Goal: Task Accomplishment & Management: Manage account settings

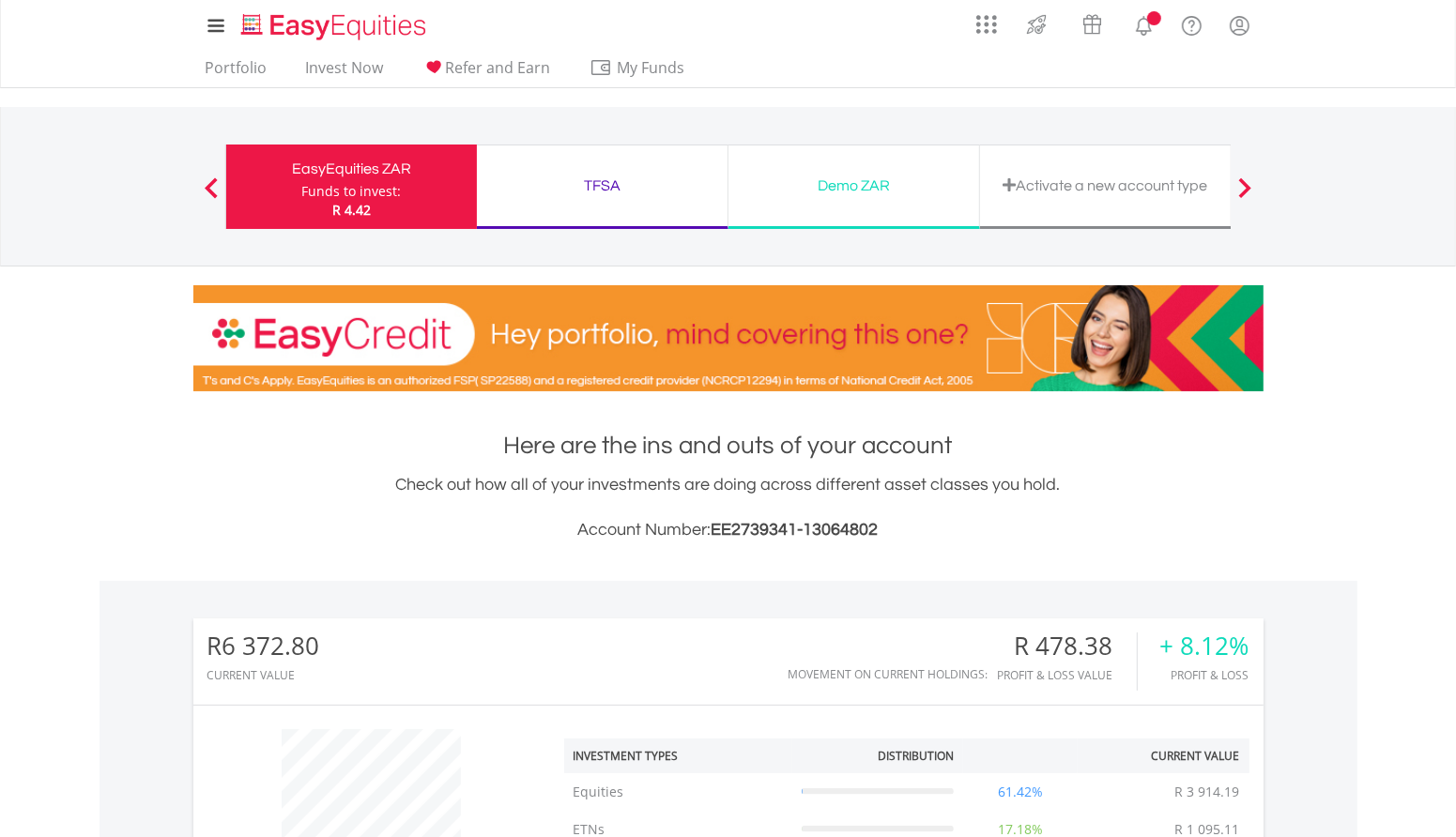
scroll to position [180, 356]
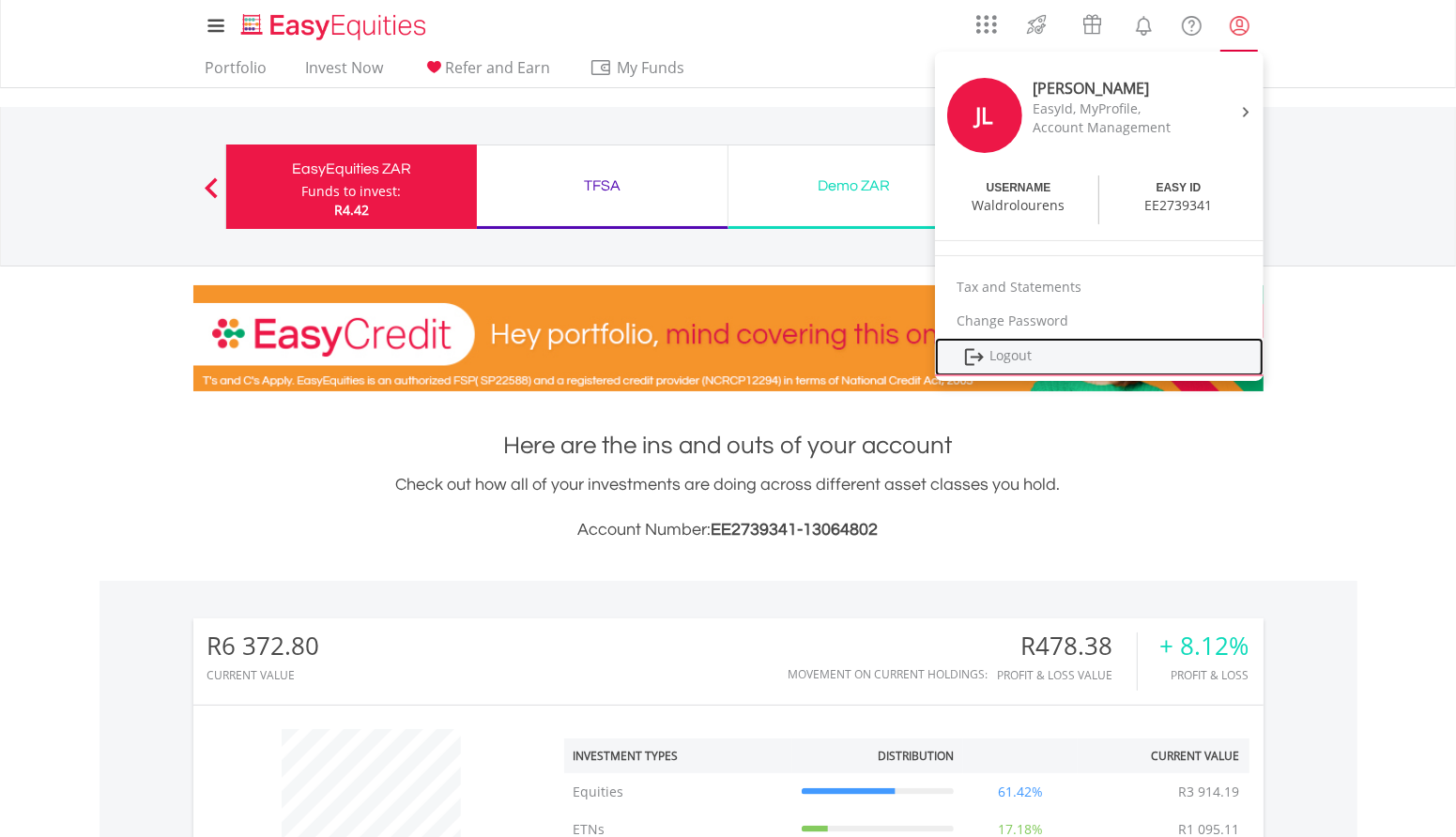
click at [1026, 356] on link "Logout" at bounding box center [1099, 356] width 328 height 38
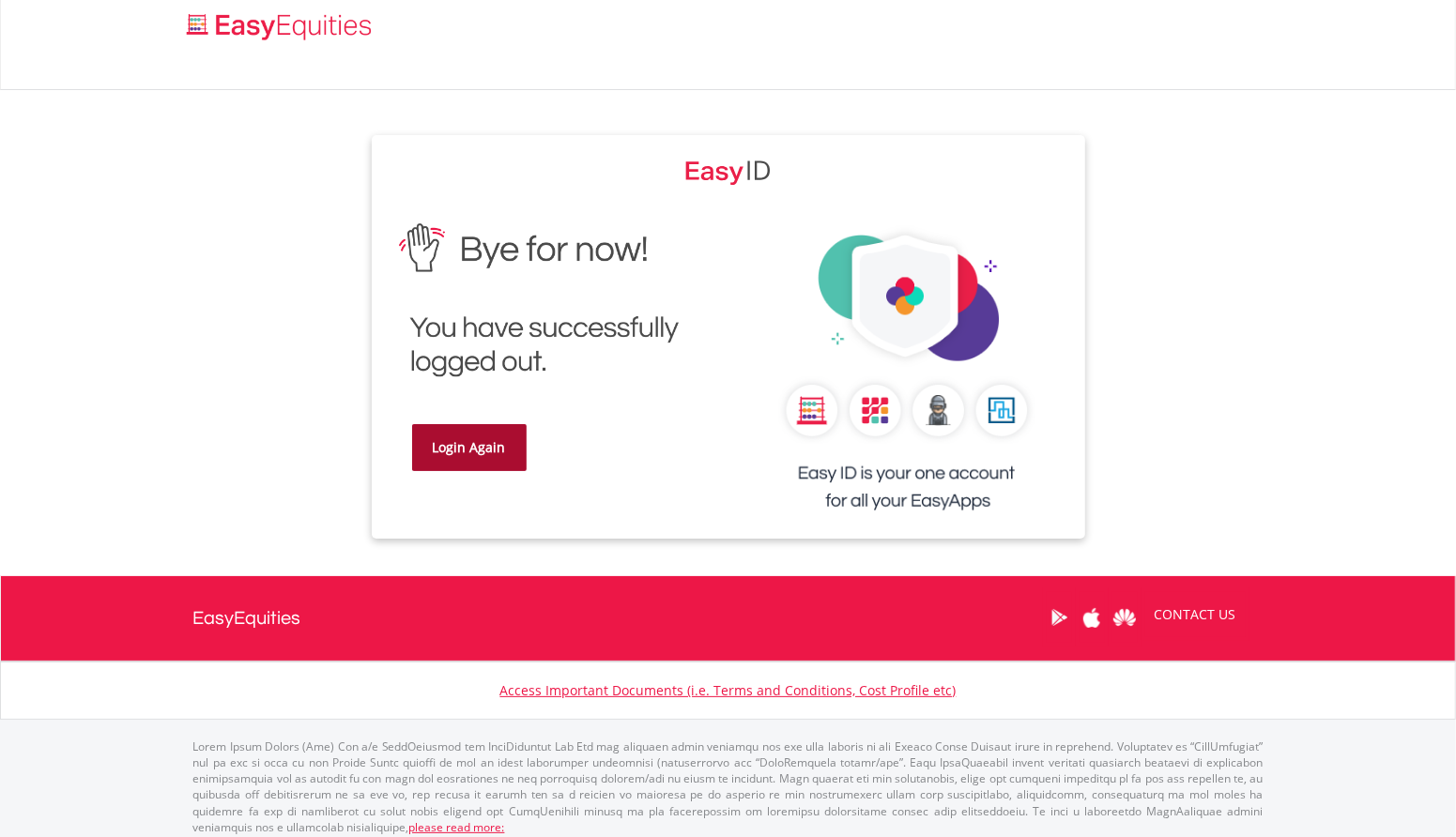
click at [459, 447] on link "Login Again" at bounding box center [469, 447] width 114 height 47
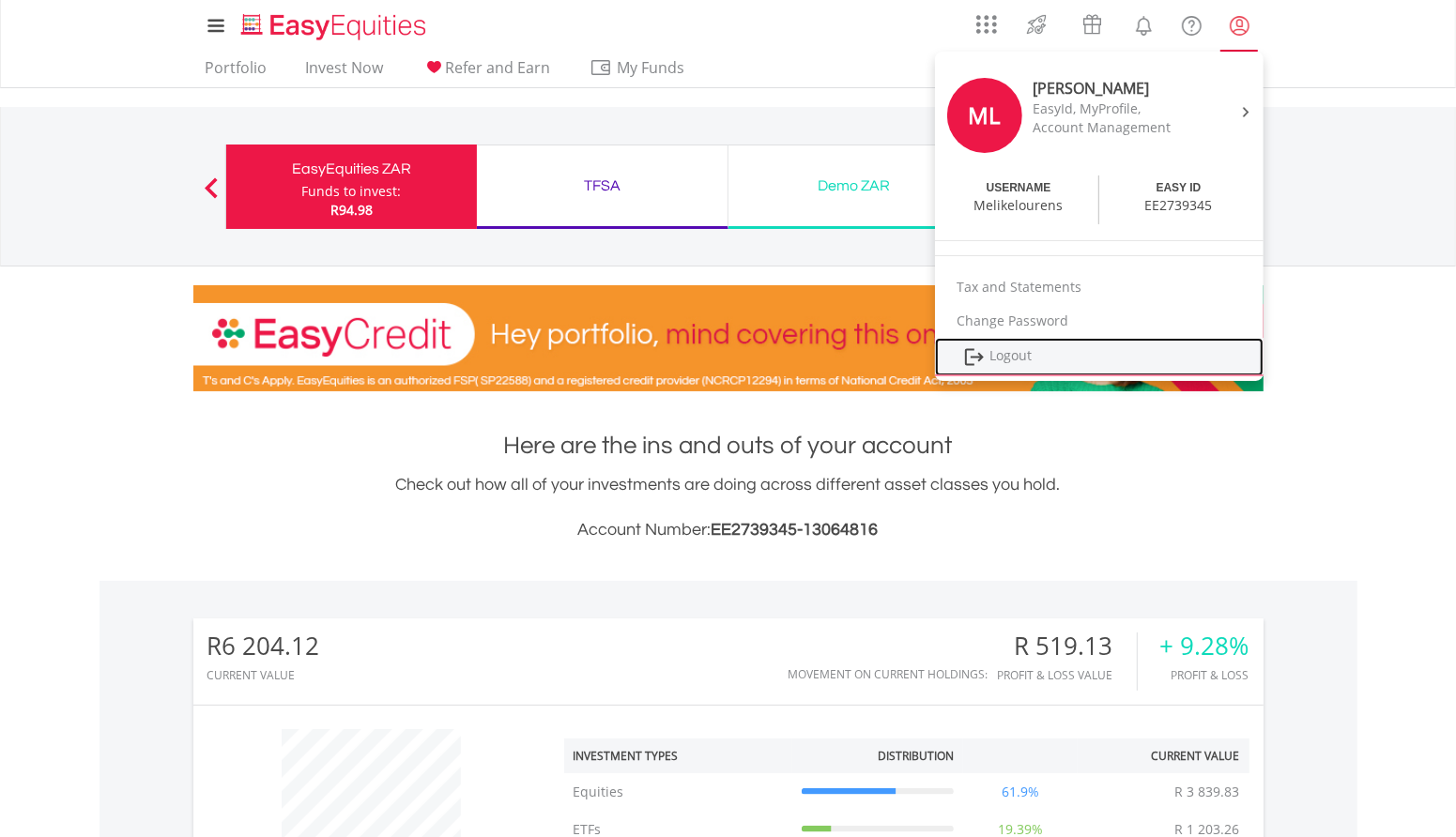
click at [1020, 362] on link "Logout" at bounding box center [1099, 356] width 328 height 38
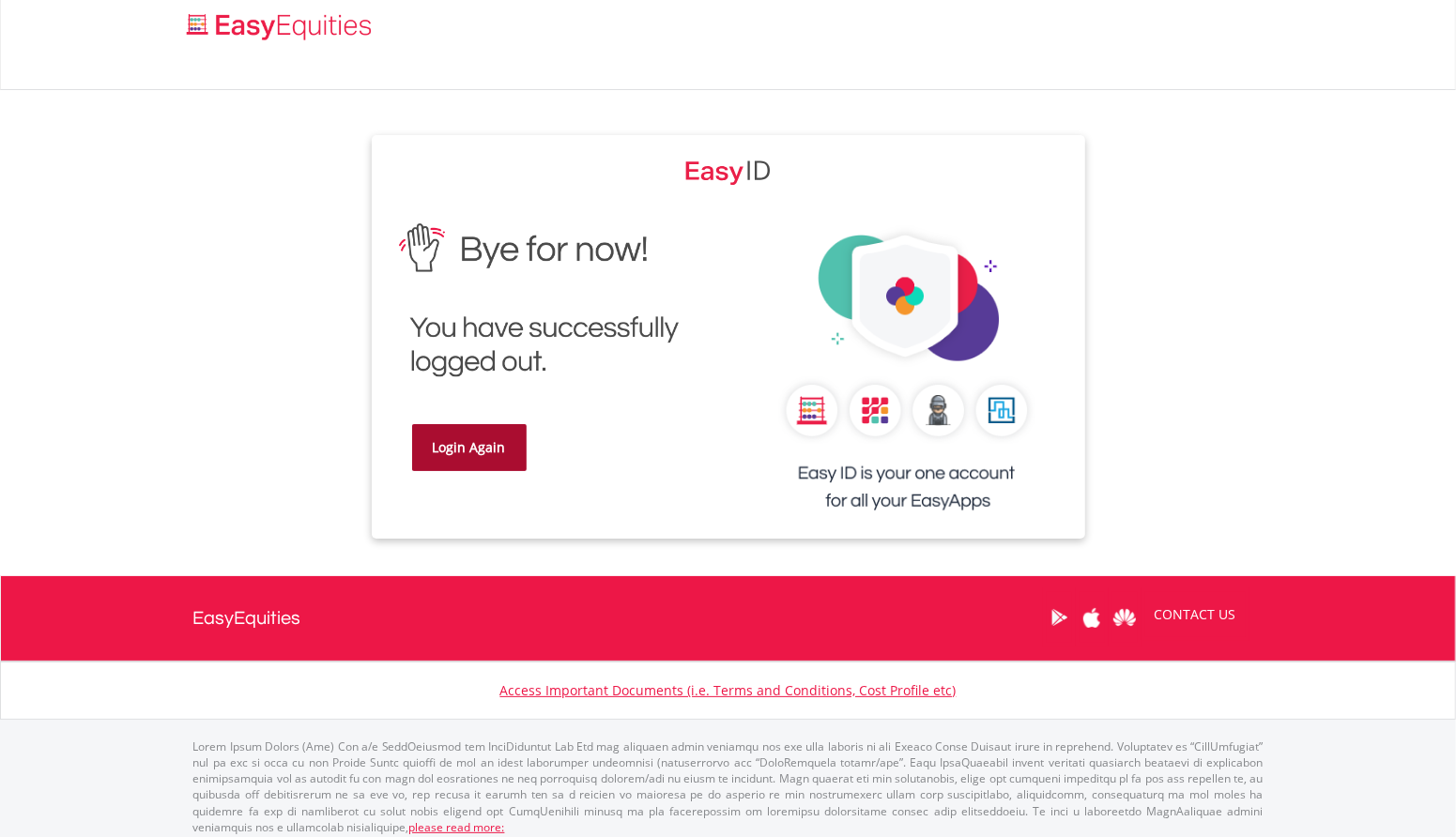
click at [451, 443] on link "Login Again" at bounding box center [469, 447] width 114 height 47
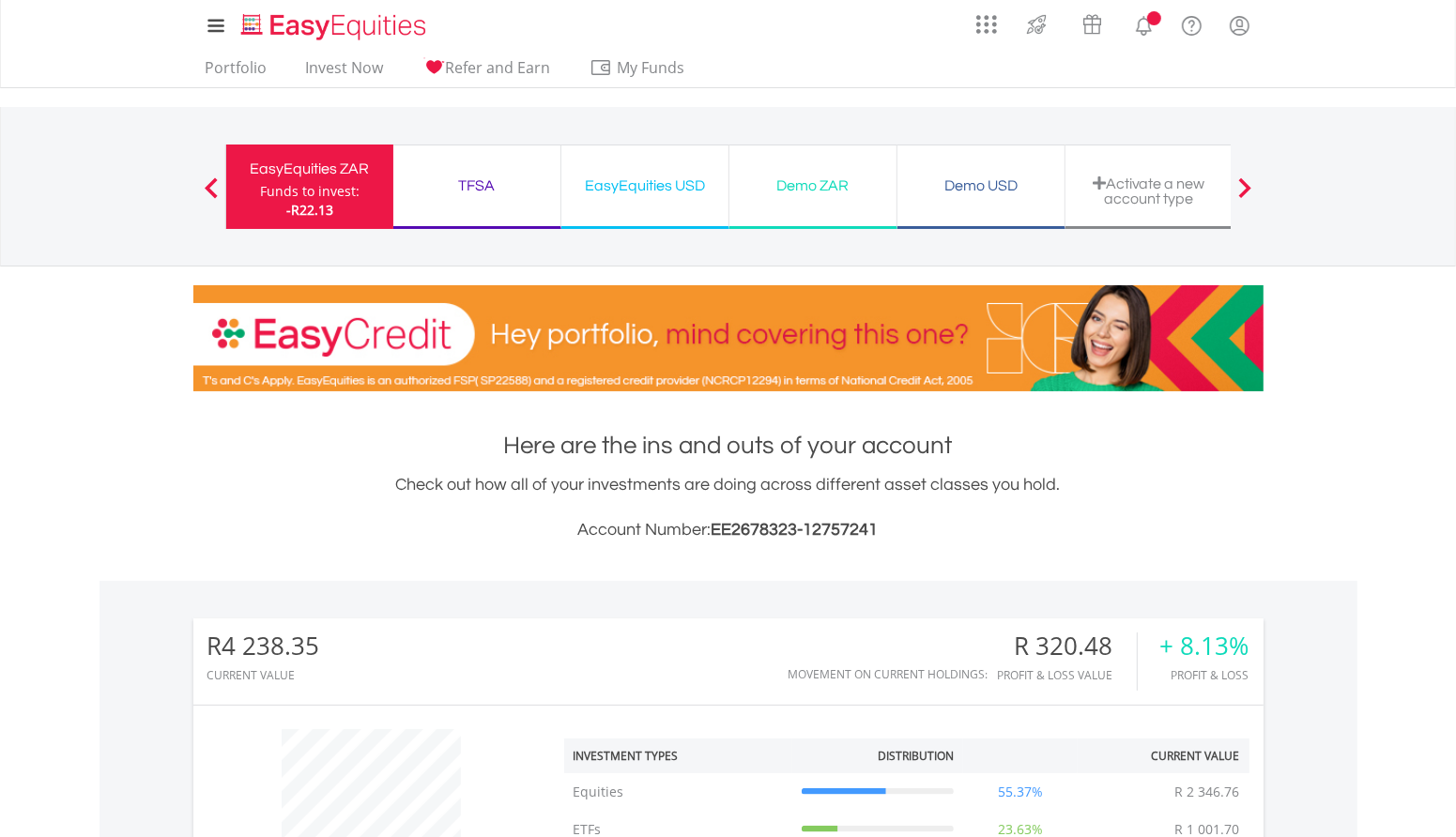
scroll to position [180, 356]
